Goal: Browse casually

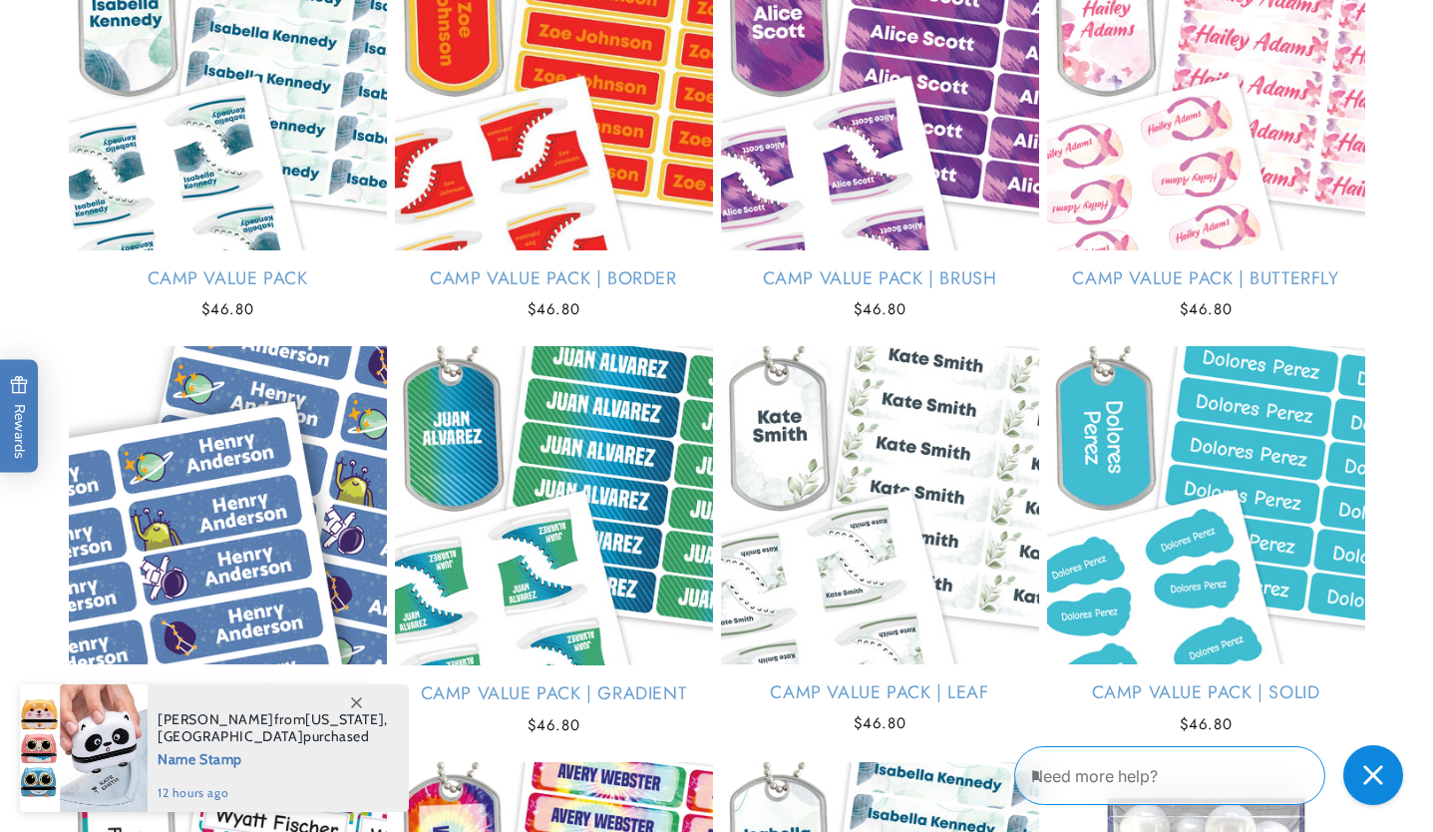
scroll to position [4216, 0]
